Goal: Task Accomplishment & Management: Manage account settings

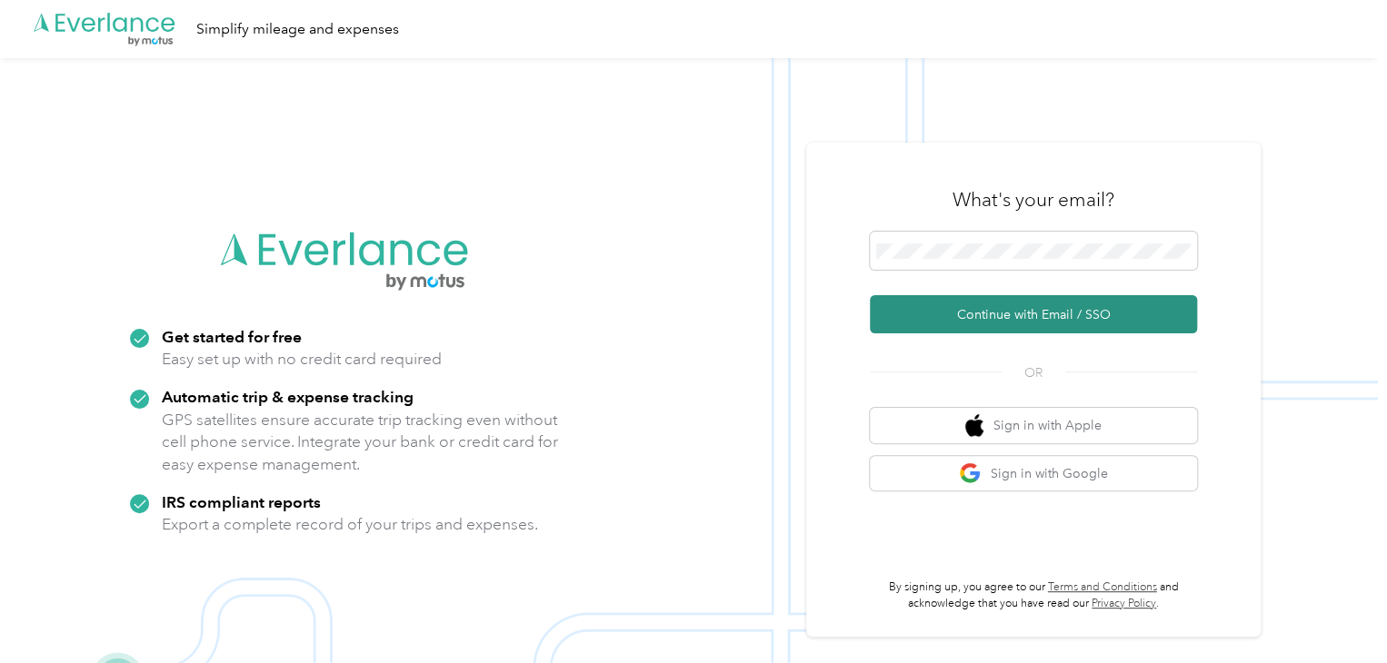
click at [1021, 313] on button "Continue with Email / SSO" at bounding box center [1033, 314] width 327 height 38
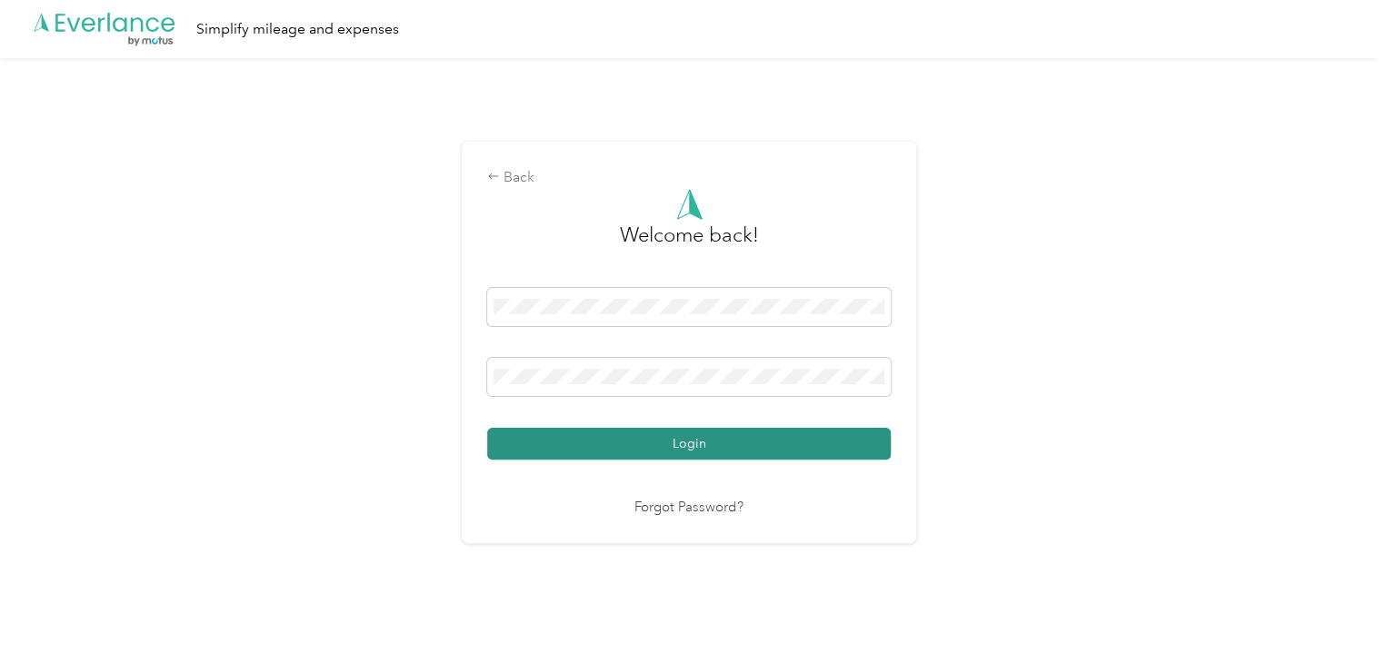
click at [717, 436] on button "Login" at bounding box center [688, 444] width 403 height 32
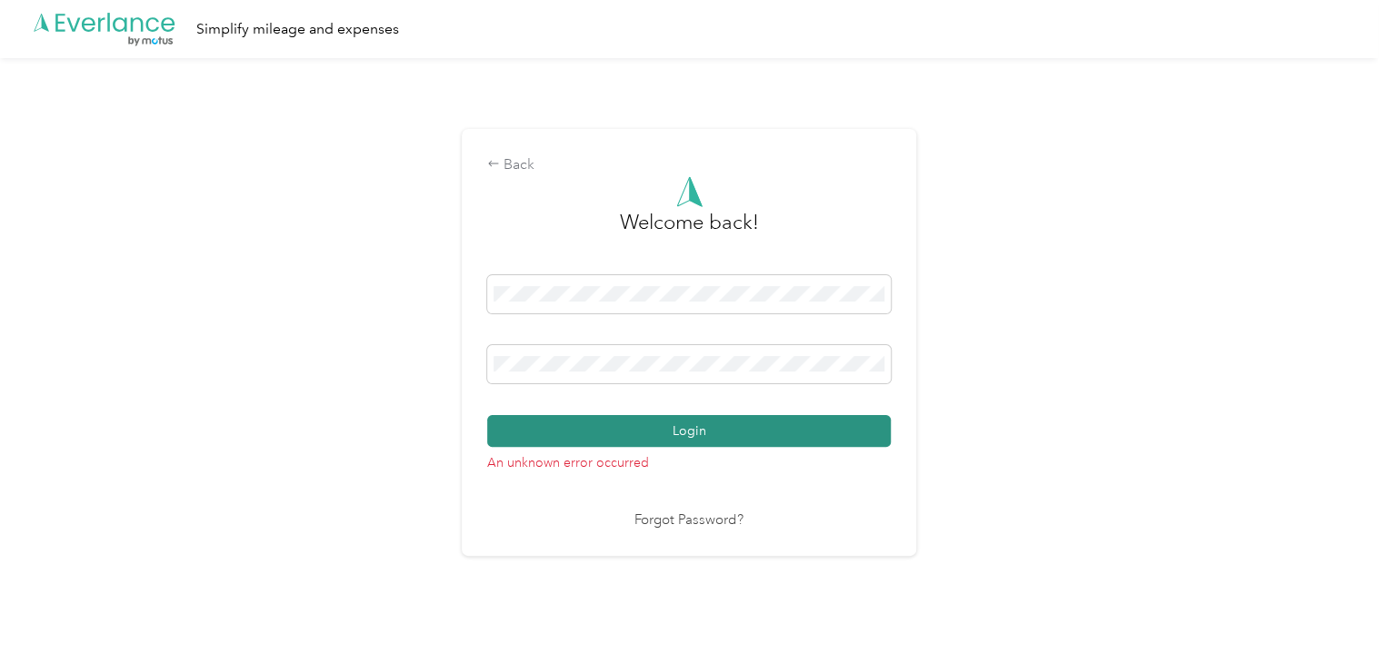
click at [839, 431] on button "Login" at bounding box center [688, 431] width 403 height 32
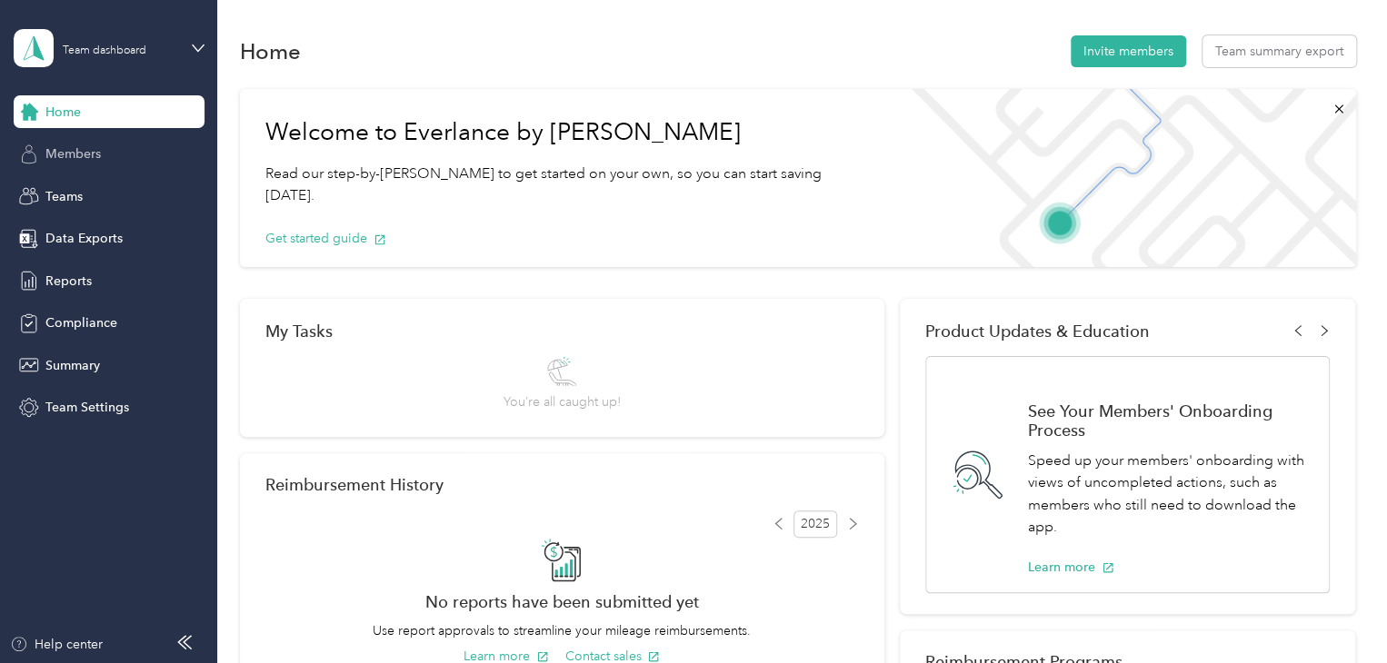
click at [57, 156] on span "Members" at bounding box center [72, 153] width 55 height 19
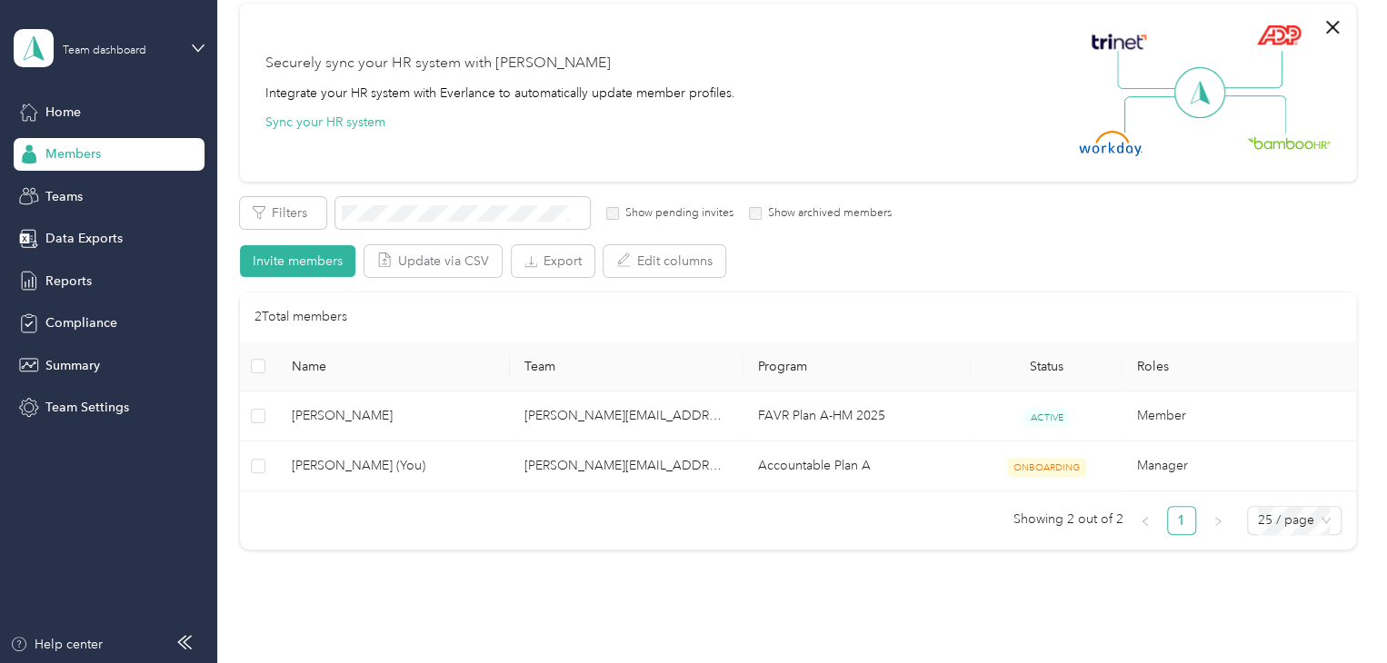
scroll to position [142, 0]
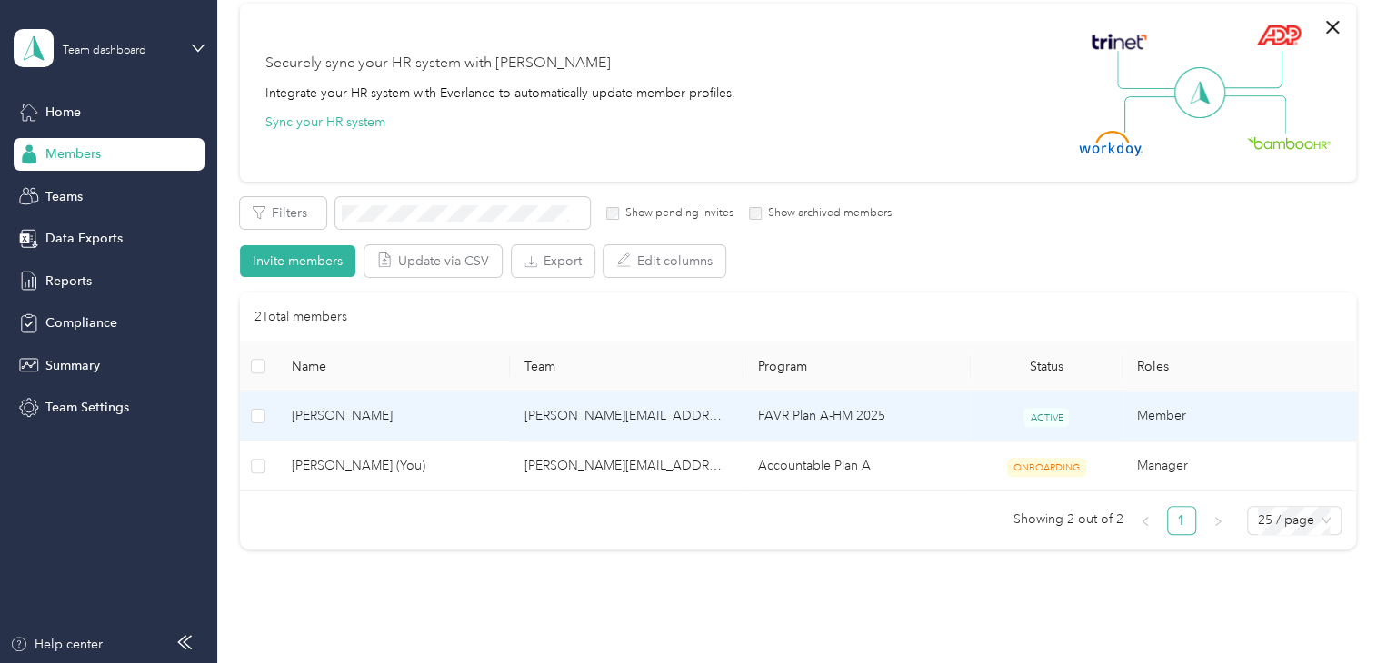
click at [316, 412] on span "[PERSON_NAME]" at bounding box center [394, 416] width 204 height 20
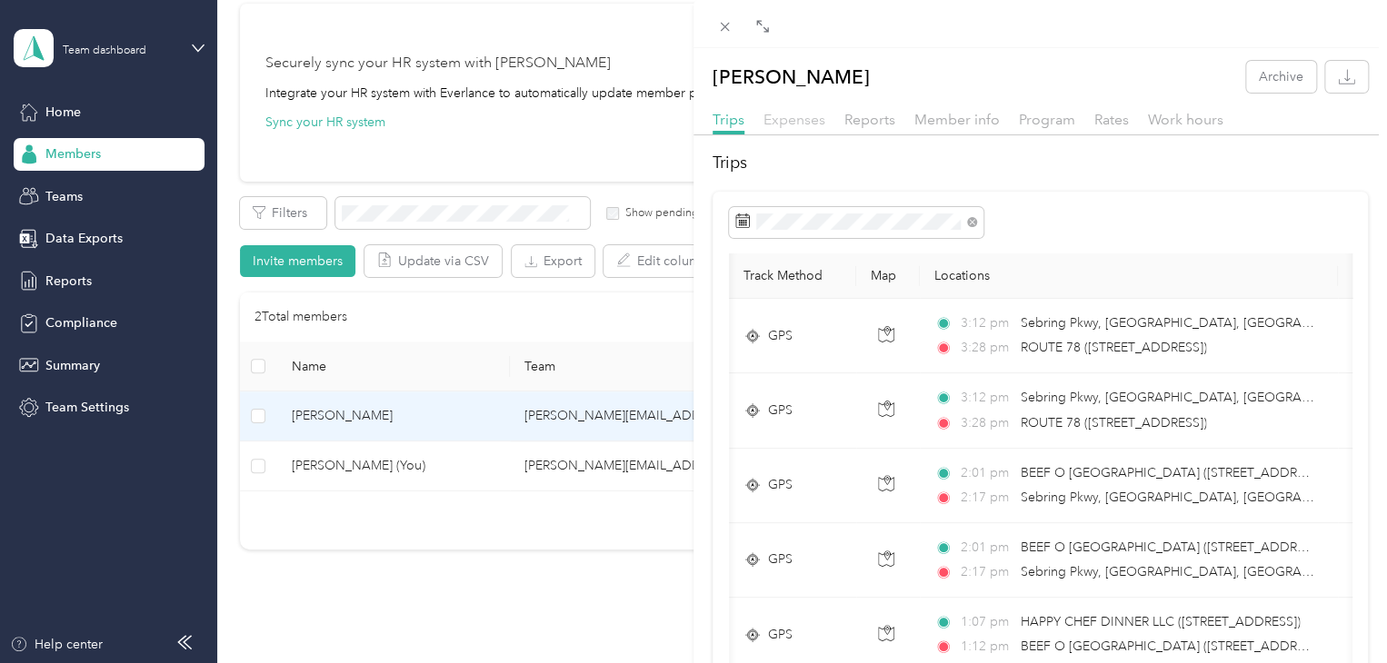
click at [807, 125] on span "Expenses" at bounding box center [794, 119] width 62 height 17
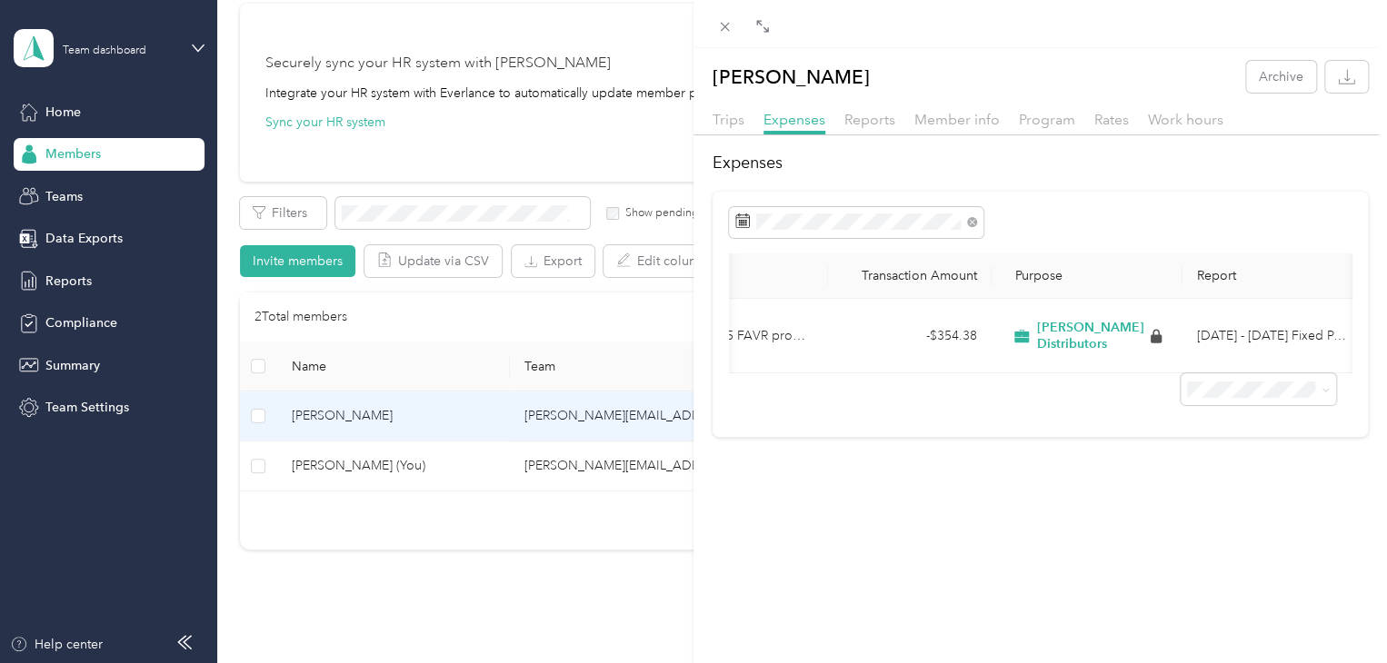
scroll to position [0, 313]
click at [876, 124] on span "Reports" at bounding box center [869, 119] width 51 height 17
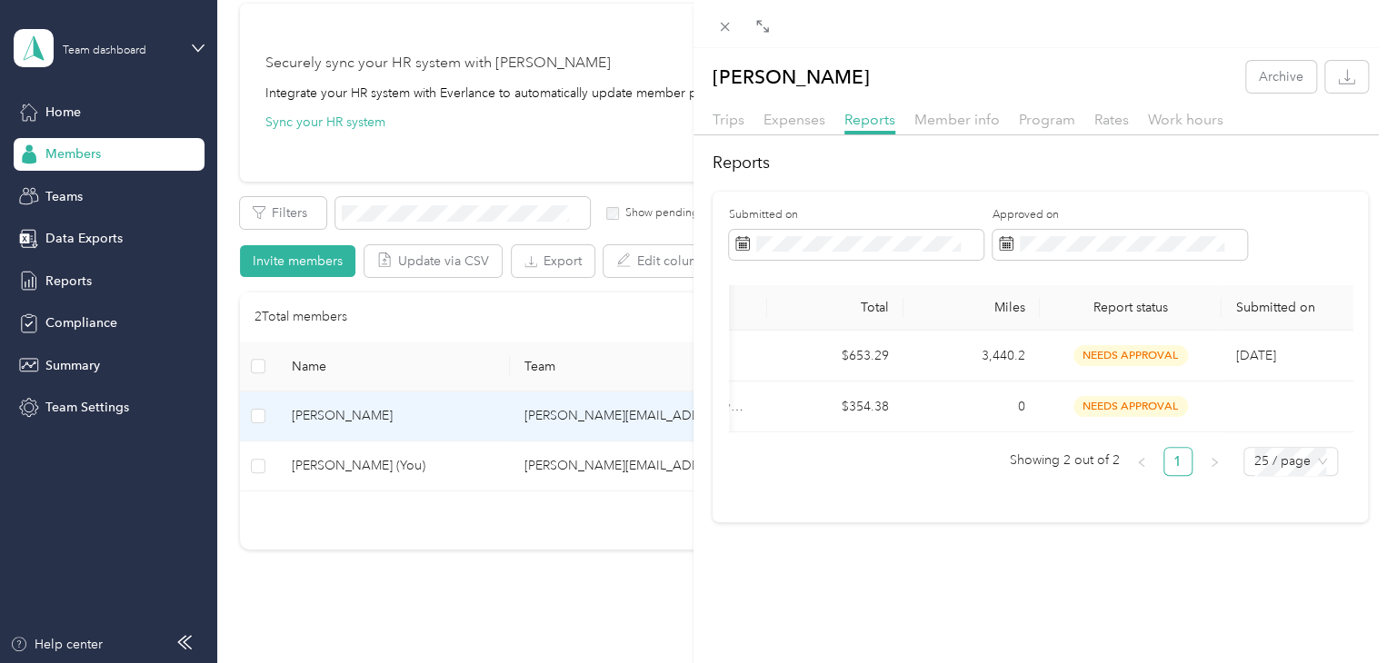
scroll to position [0, 181]
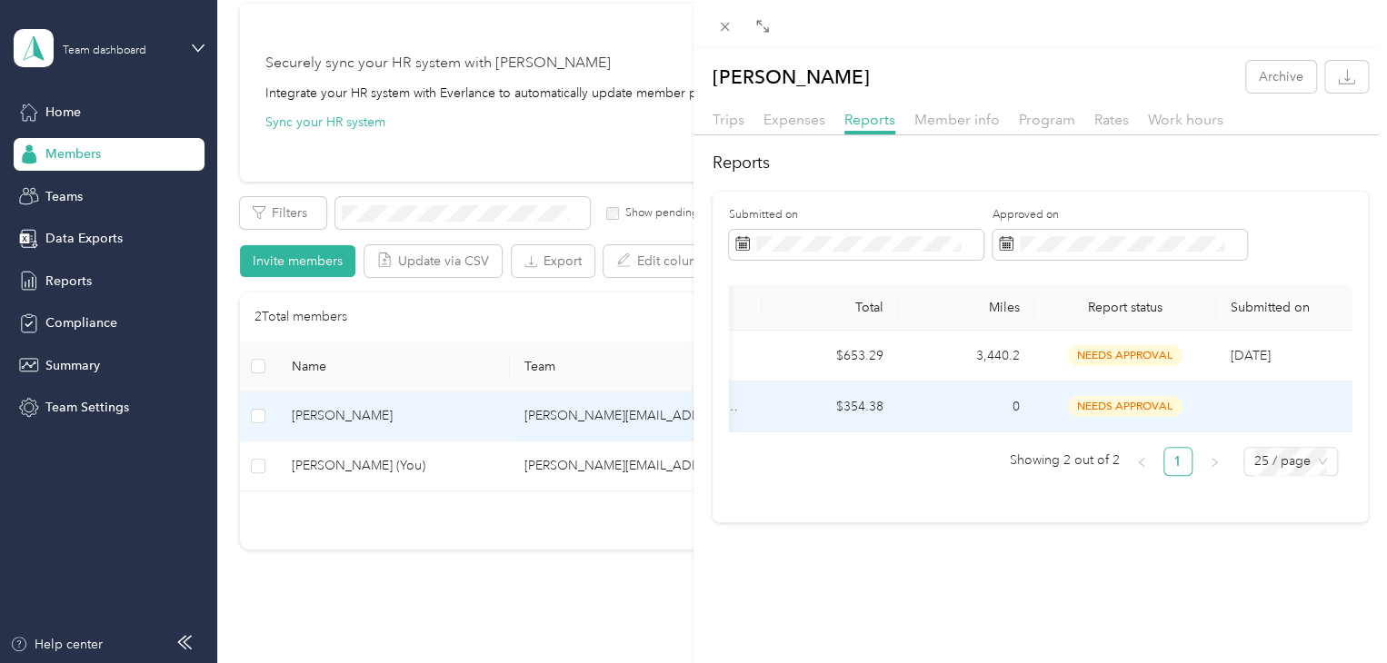
click at [1088, 417] on td "needs approval" at bounding box center [1125, 407] width 182 height 51
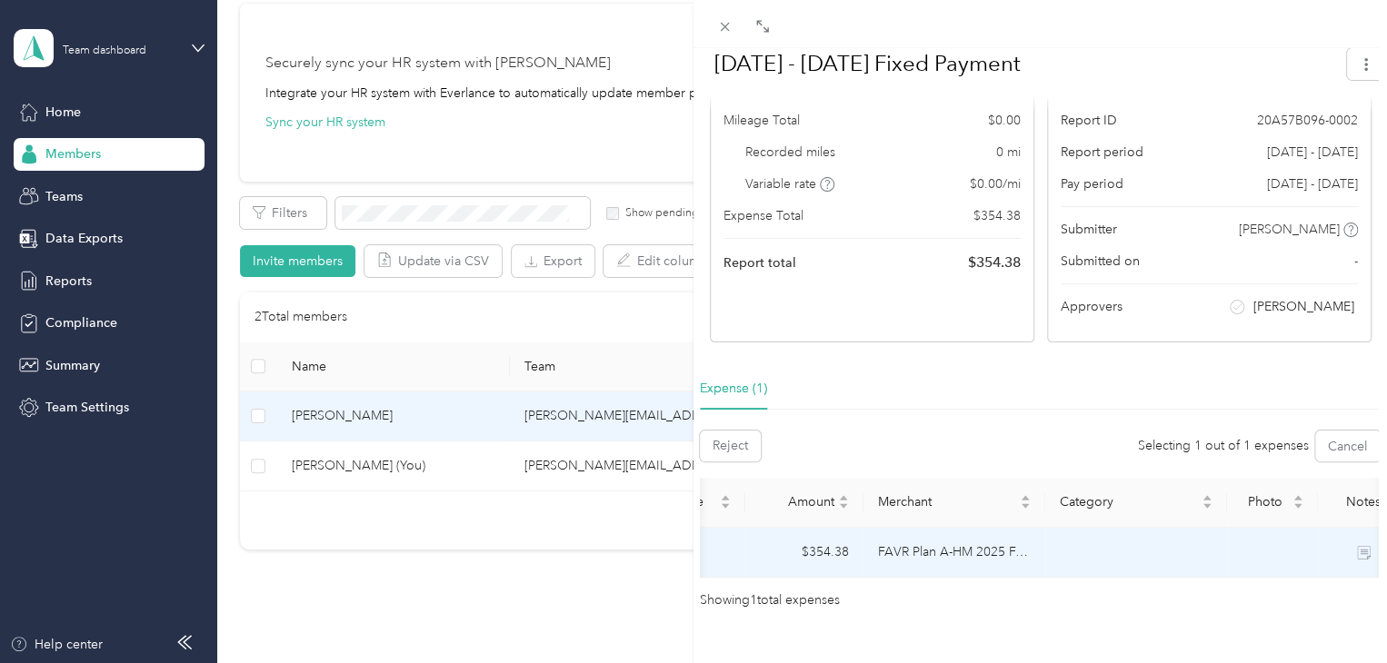
scroll to position [0, 0]
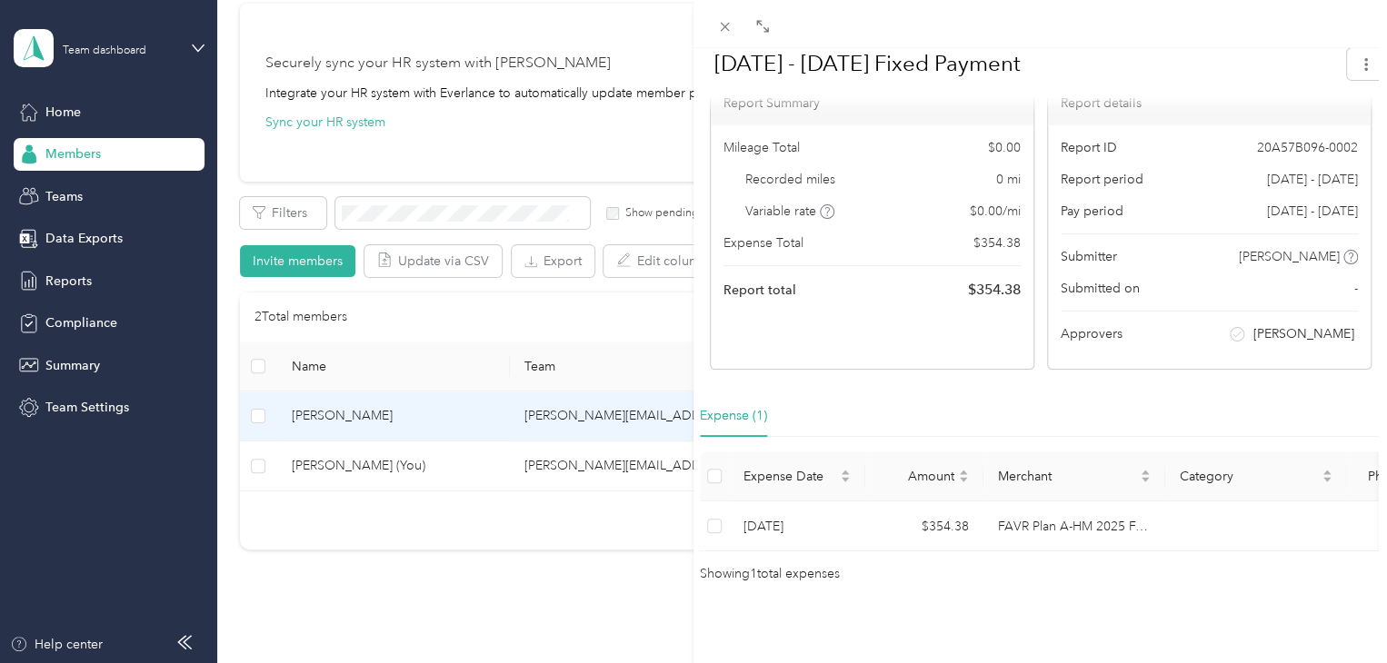
drag, startPoint x: 854, startPoint y: 538, endPoint x: 912, endPoint y: 536, distance: 58.2
click at [912, 536] on div "Expense Date Amount Merchant Category Photo Notes Tags [DATE] $354.38 FAVR Plan…" at bounding box center [1040, 518] width 681 height 133
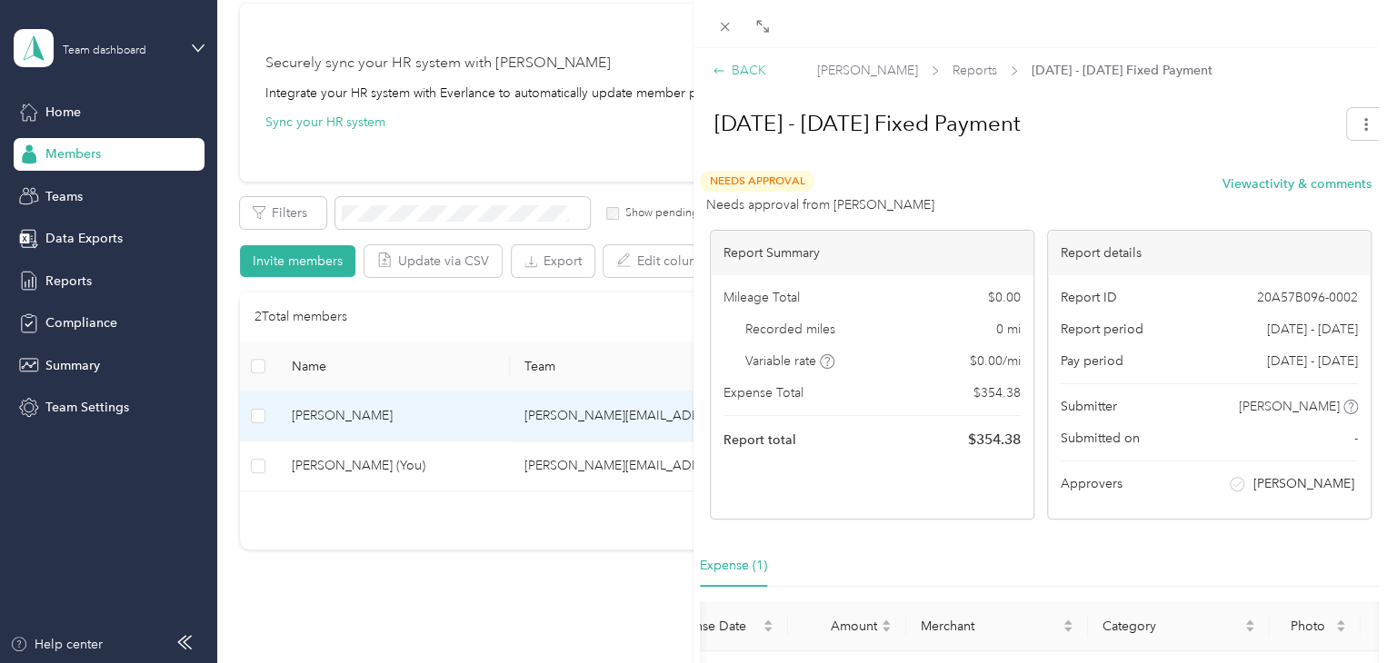
click at [729, 70] on div "BACK" at bounding box center [739, 70] width 54 height 19
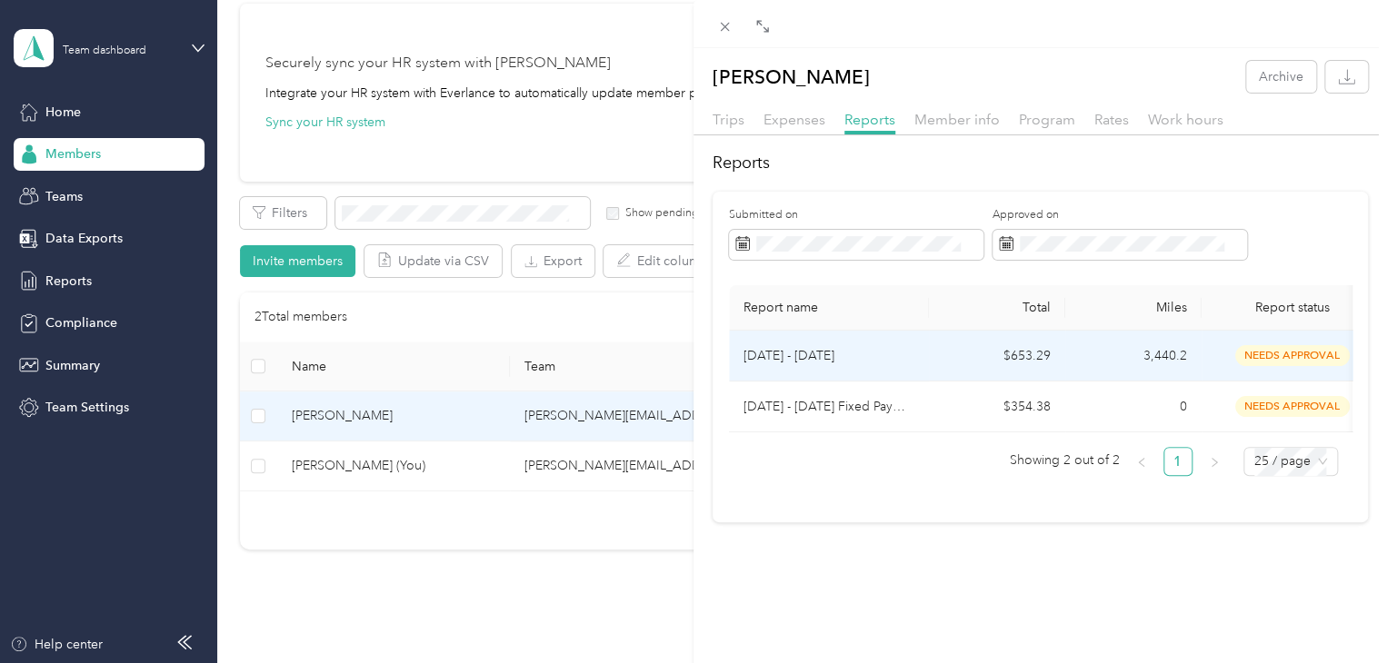
click at [773, 351] on p "[DATE] - [DATE]" at bounding box center [828, 356] width 171 height 20
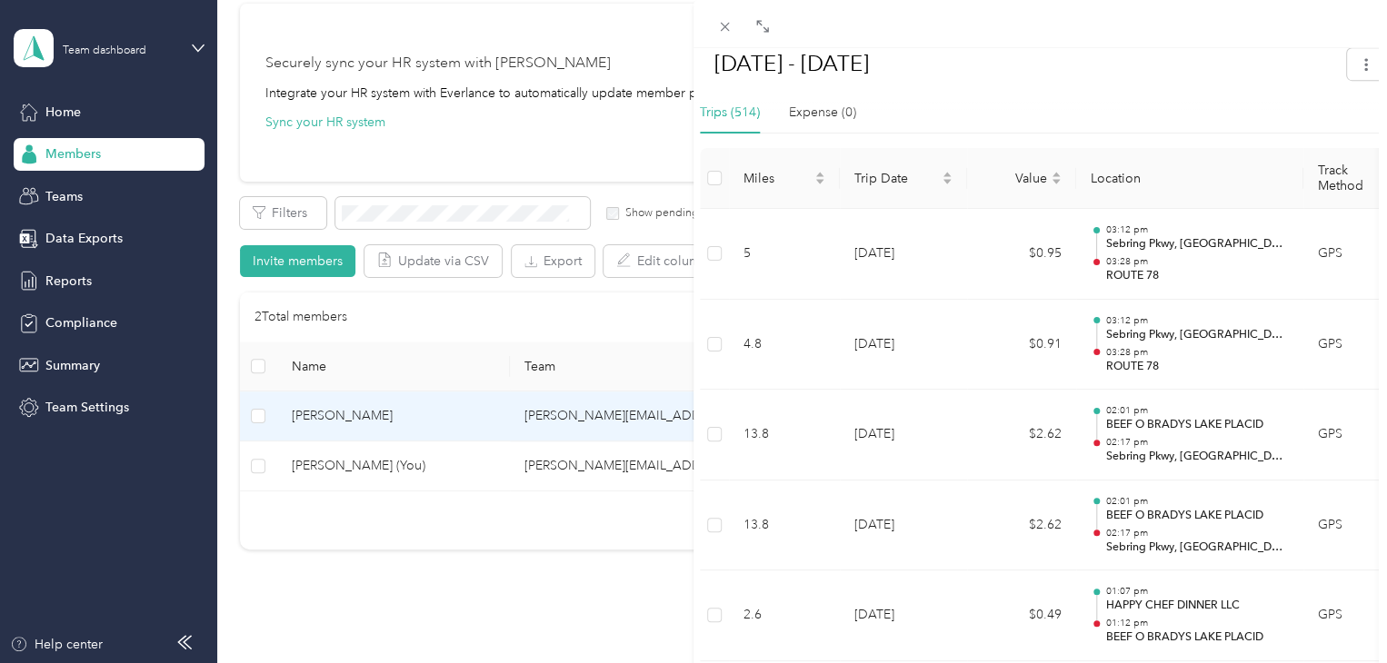
scroll to position [493, 0]
